Goal: Information Seeking & Learning: Learn about a topic

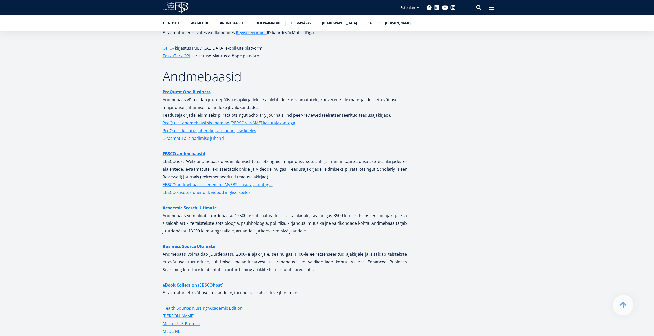
scroll to position [1003, 0]
click at [196, 241] on link "Business Source Ultimate" at bounding box center [189, 245] width 52 height 8
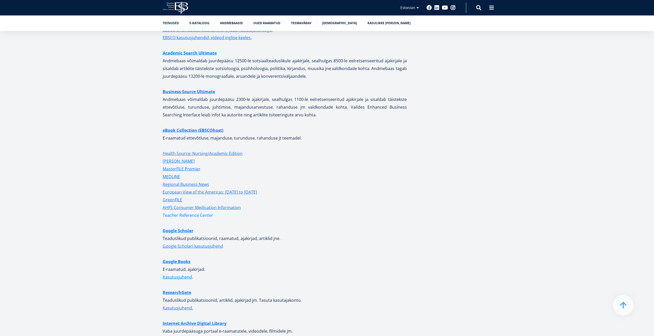
scroll to position [1157, 0]
click at [188, 226] on link "Google Scholar" at bounding box center [178, 230] width 31 height 8
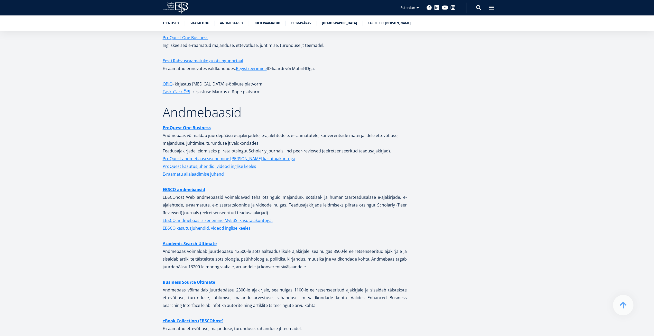
scroll to position [1029, 0]
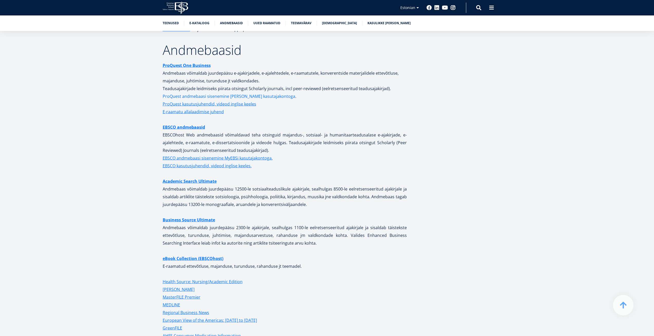
click at [201, 92] on link "ProQuest andmebaasi sisenemine [PERSON_NAME] kasutajakontoga" at bounding box center [229, 96] width 133 height 8
